Goal: Task Accomplishment & Management: Use online tool/utility

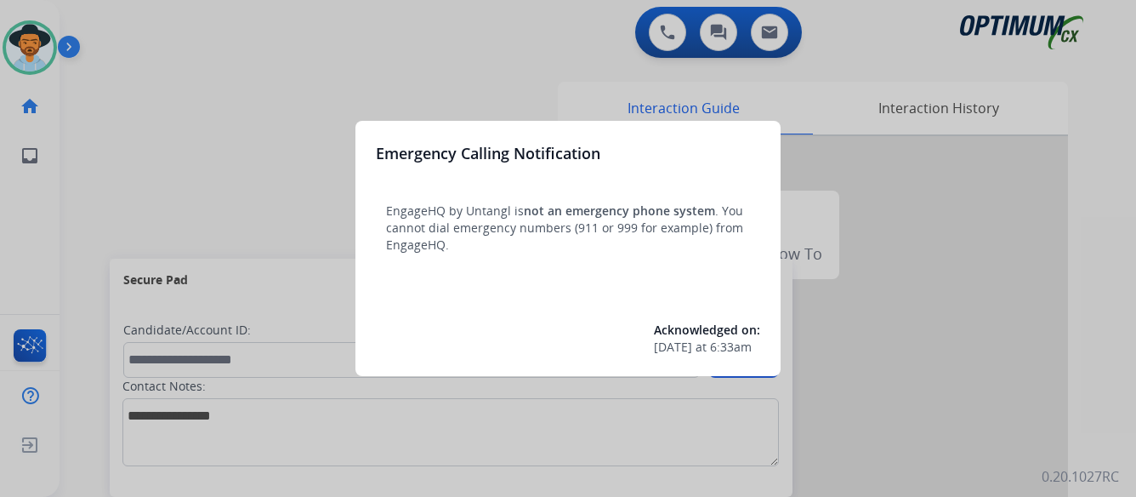
click at [957, 320] on div at bounding box center [568, 248] width 1136 height 497
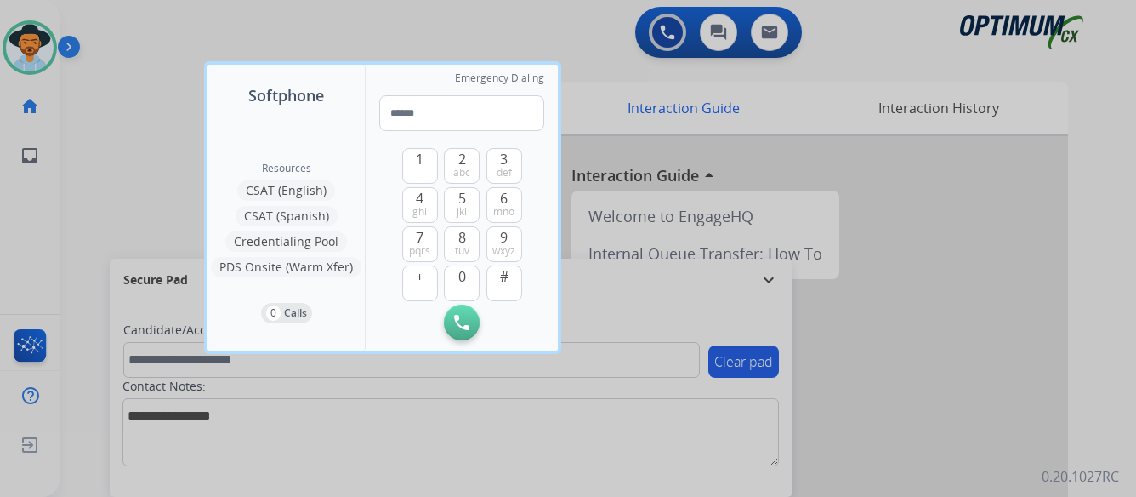
click at [957, 320] on div at bounding box center [568, 248] width 1136 height 497
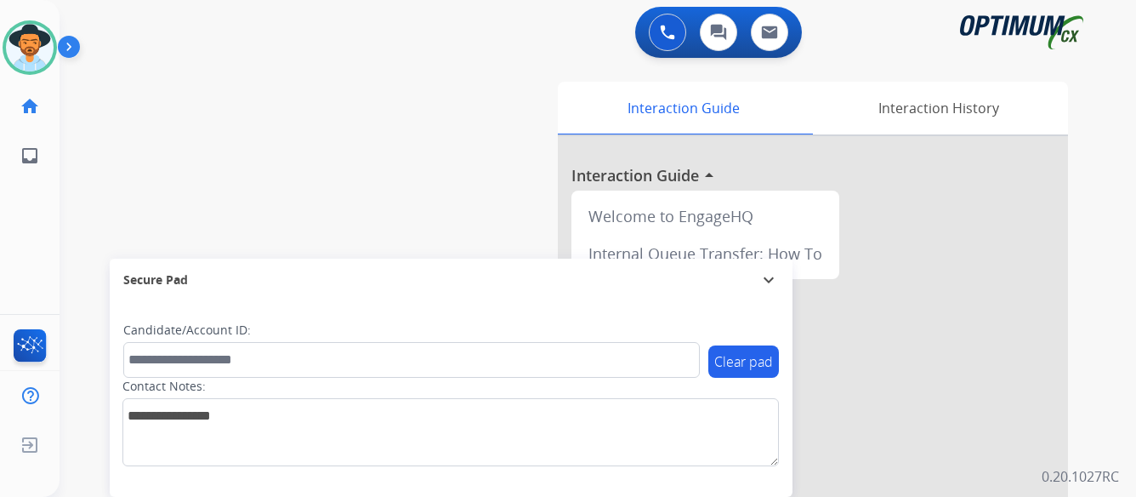
click at [69, 48] on img at bounding box center [72, 50] width 29 height 32
